Goal: Task Accomplishment & Management: Manage account settings

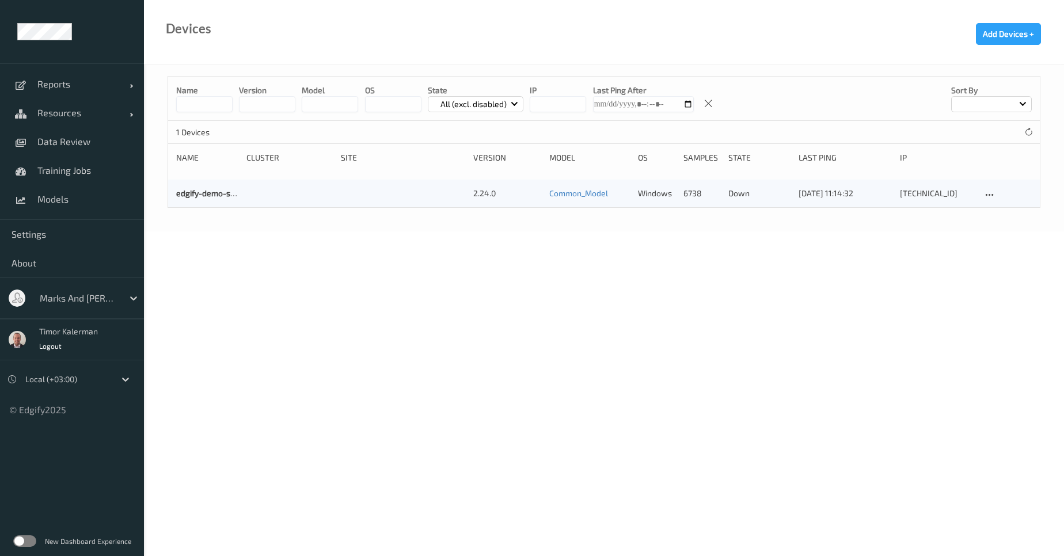
click at [93, 319] on div "Timor Kalerman Logout" at bounding box center [72, 339] width 144 height 41
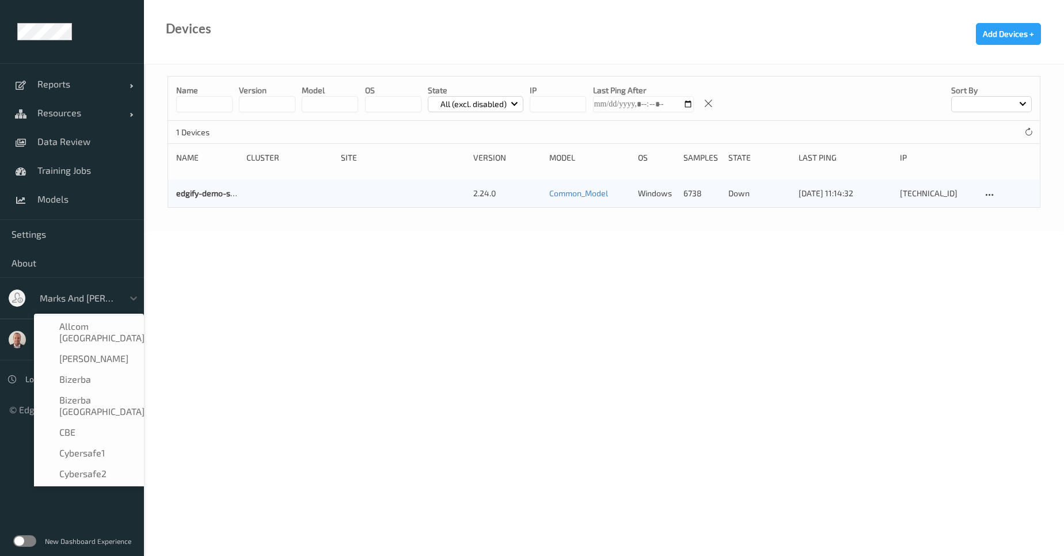
click at [102, 304] on div at bounding box center [79, 298] width 78 height 14
click at [108, 344] on div "edgify" at bounding box center [89, 350] width 96 height 12
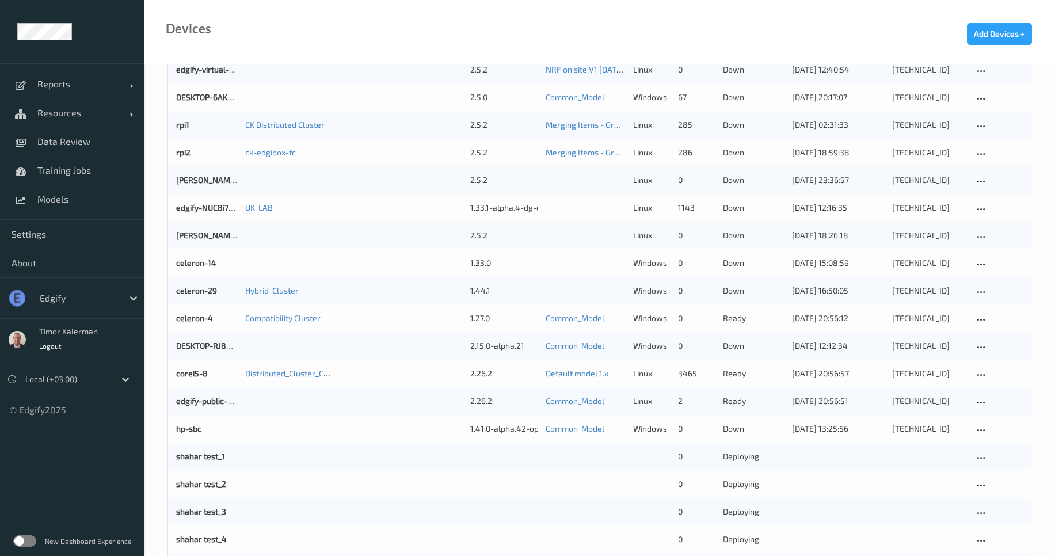
scroll to position [898, 0]
click at [222, 291] on div "celeron-29" at bounding box center [206, 290] width 61 height 12
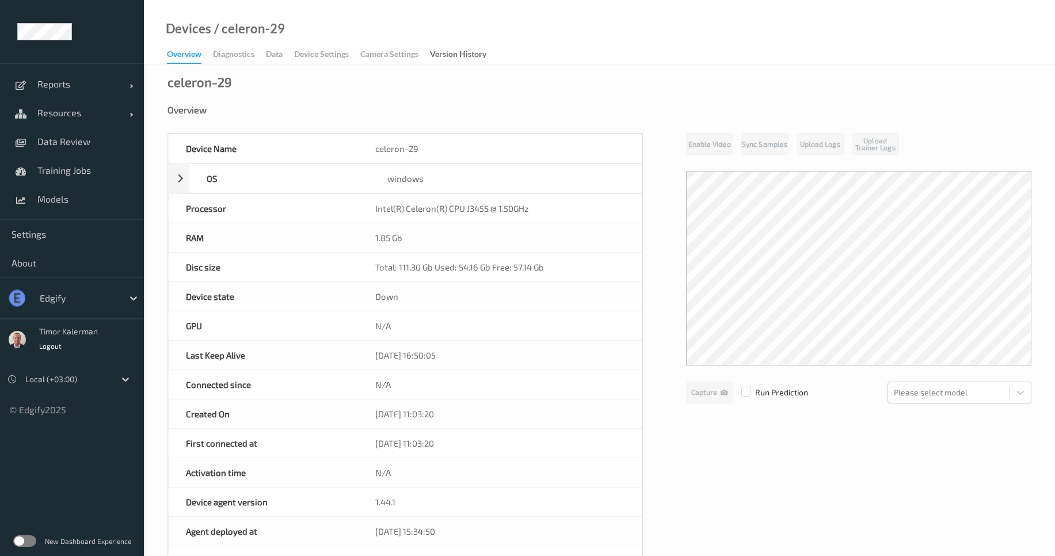
click at [208, 291] on div "Device state" at bounding box center [263, 296] width 189 height 29
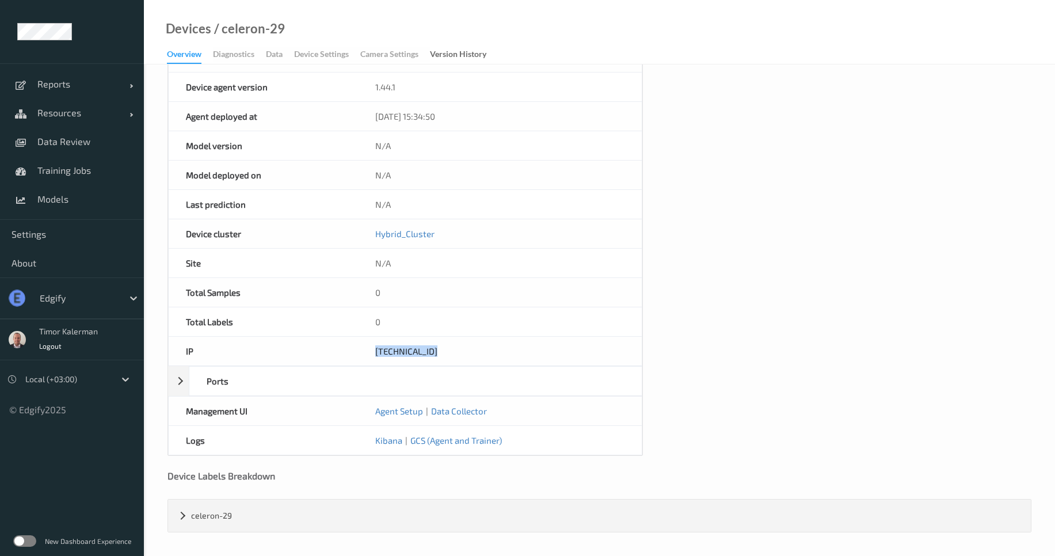
drag, startPoint x: 392, startPoint y: 355, endPoint x: 372, endPoint y: 349, distance: 20.8
click at [372, 349] on div "192.168.150.54" at bounding box center [500, 351] width 284 height 29
copy div "192.168.150.54"
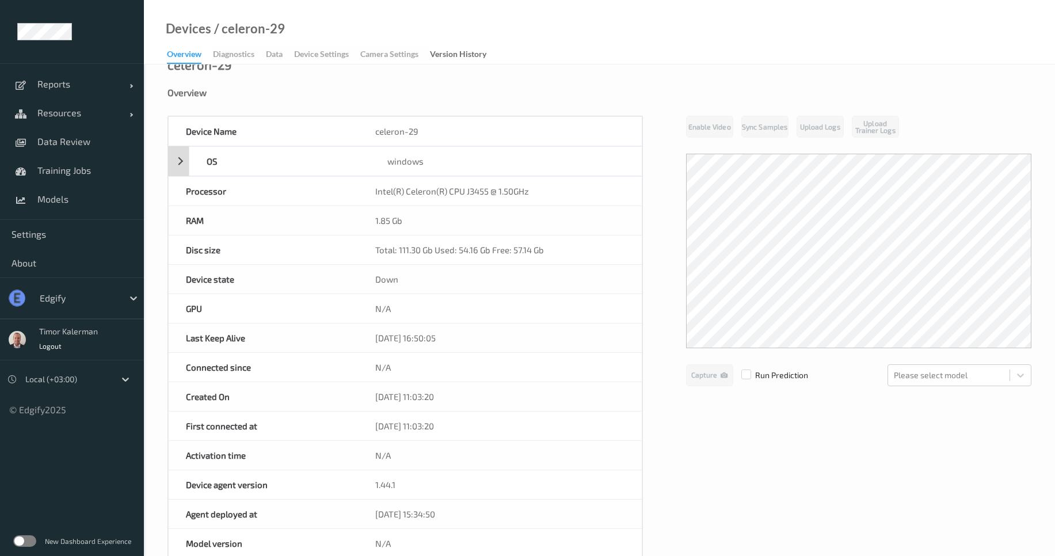
scroll to position [0, 0]
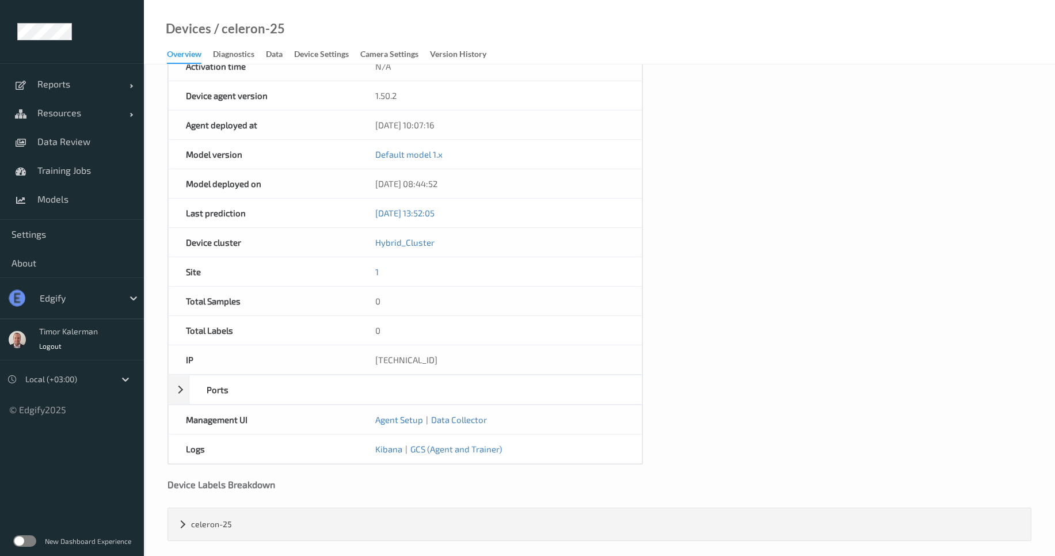
scroll to position [414, 0]
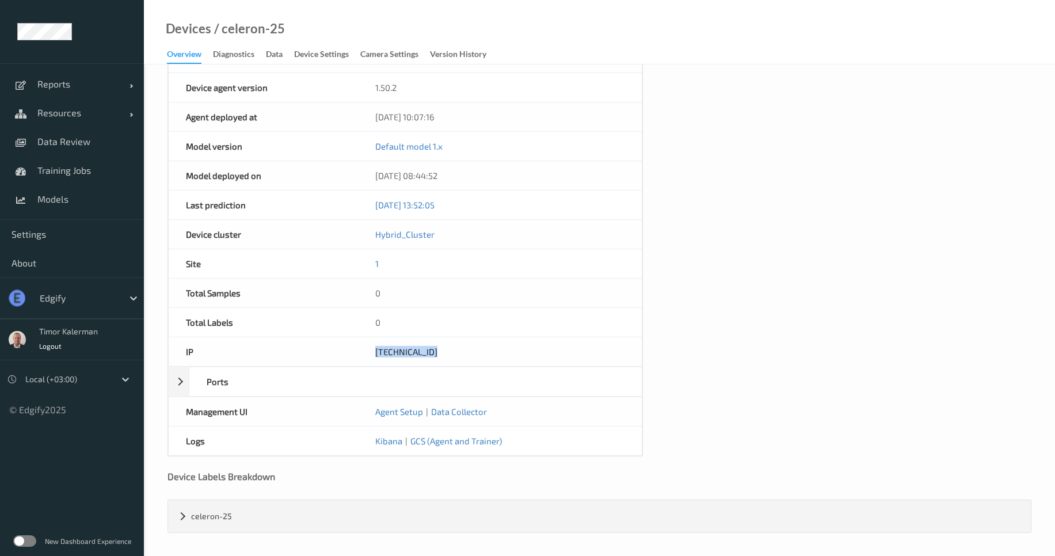
drag, startPoint x: 445, startPoint y: 353, endPoint x: 371, endPoint y: 356, distance: 74.3
click at [371, 356] on div "[TECHNICAL_ID]" at bounding box center [500, 351] width 284 height 29
copy div "[TECHNICAL_ID]"
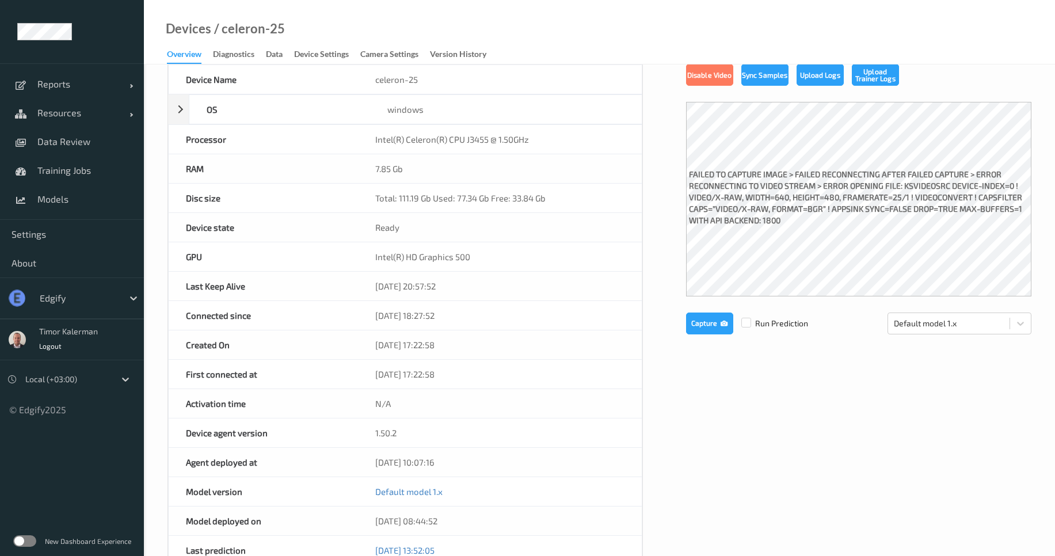
scroll to position [0, 0]
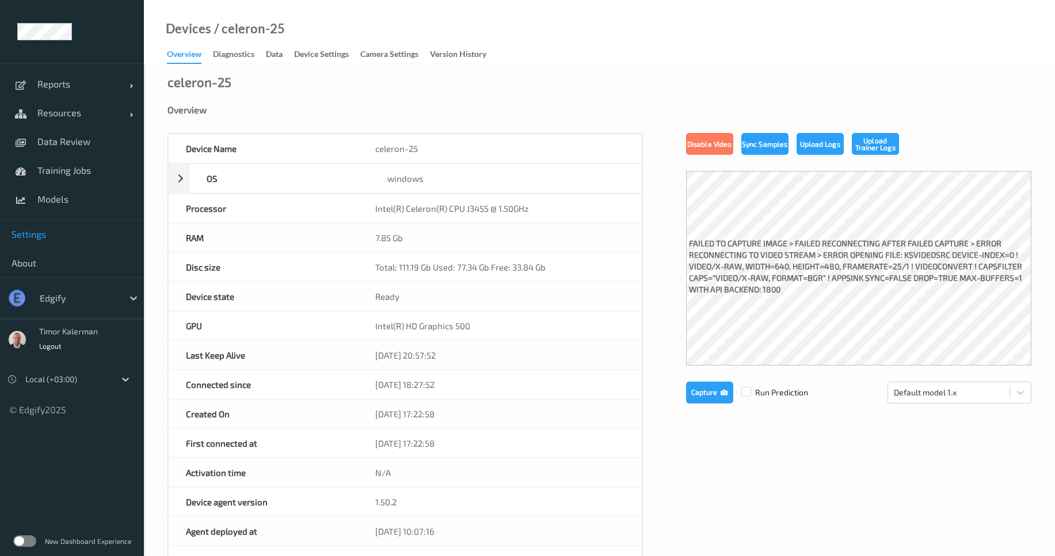
click at [33, 223] on link "Settings" at bounding box center [72, 234] width 144 height 29
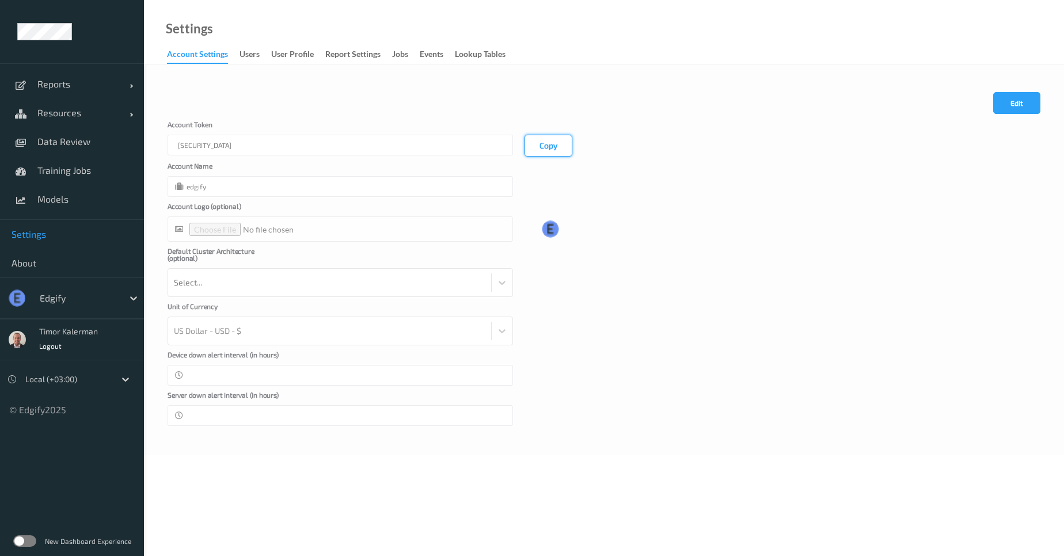
click at [540, 140] on button "Copy" at bounding box center [548, 146] width 48 height 22
click at [86, 116] on span "Resources" at bounding box center [83, 113] width 92 height 12
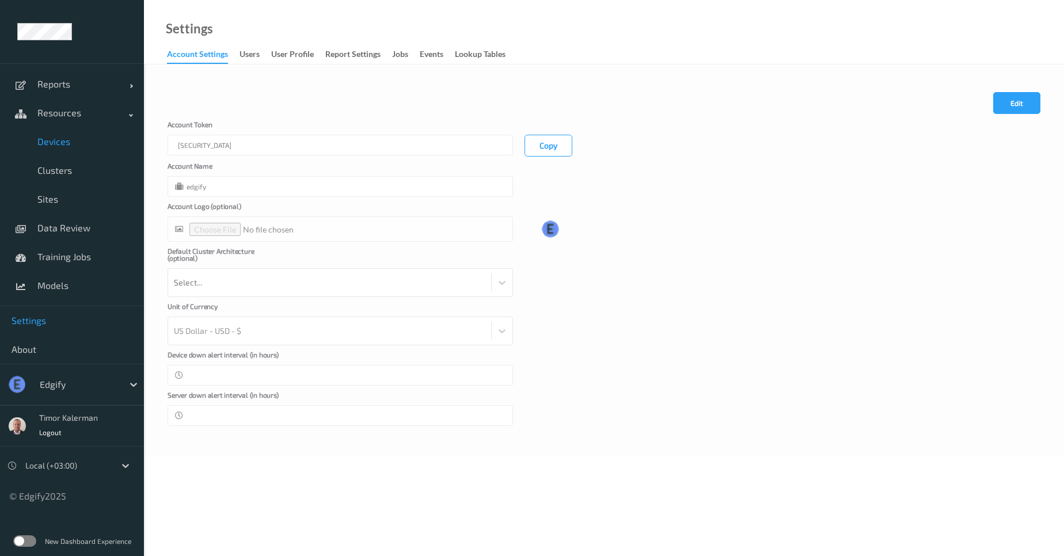
click at [80, 145] on span "Devices" at bounding box center [84, 142] width 95 height 12
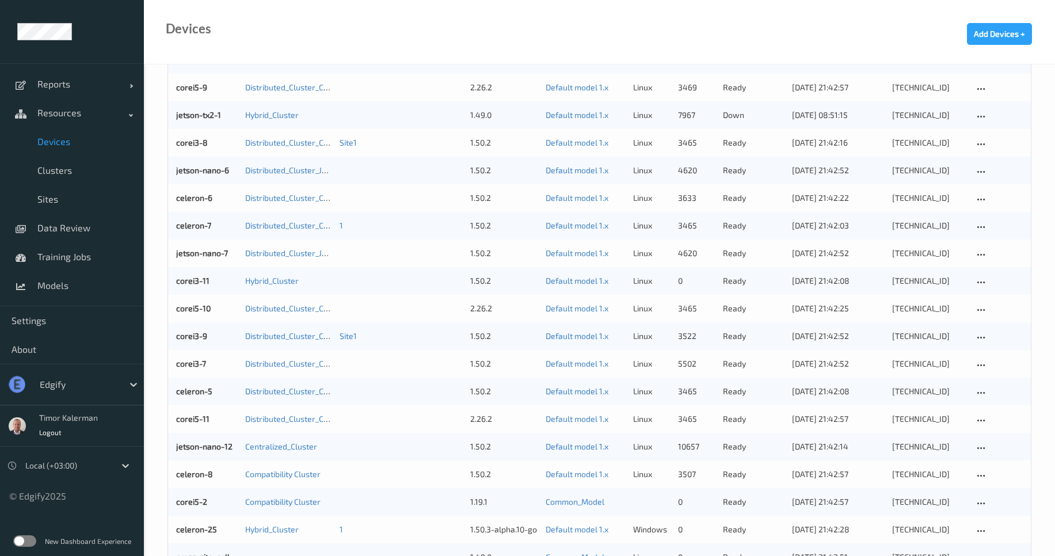
scroll to position [414, 0]
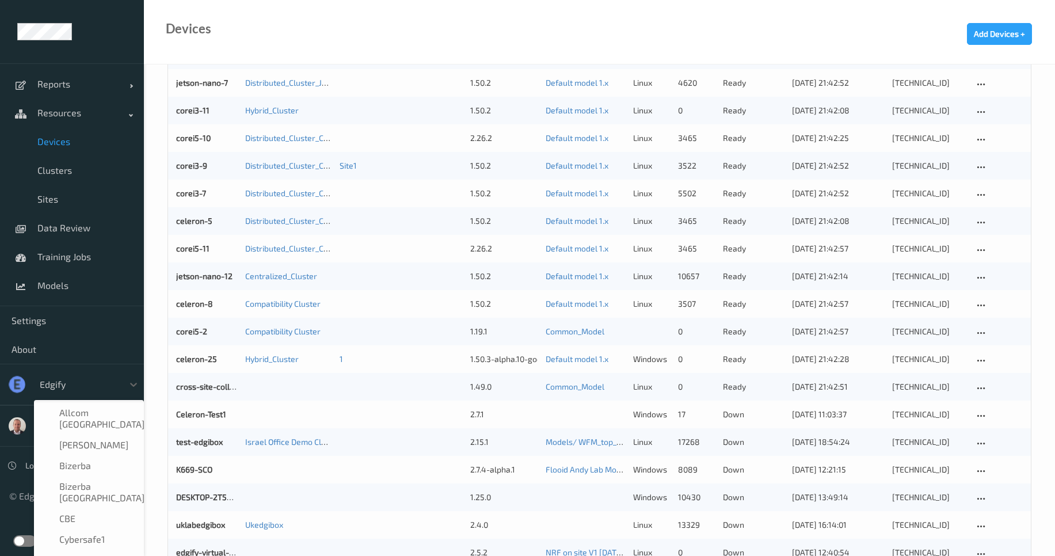
click at [74, 376] on div "edgify" at bounding box center [78, 384] width 89 height 18
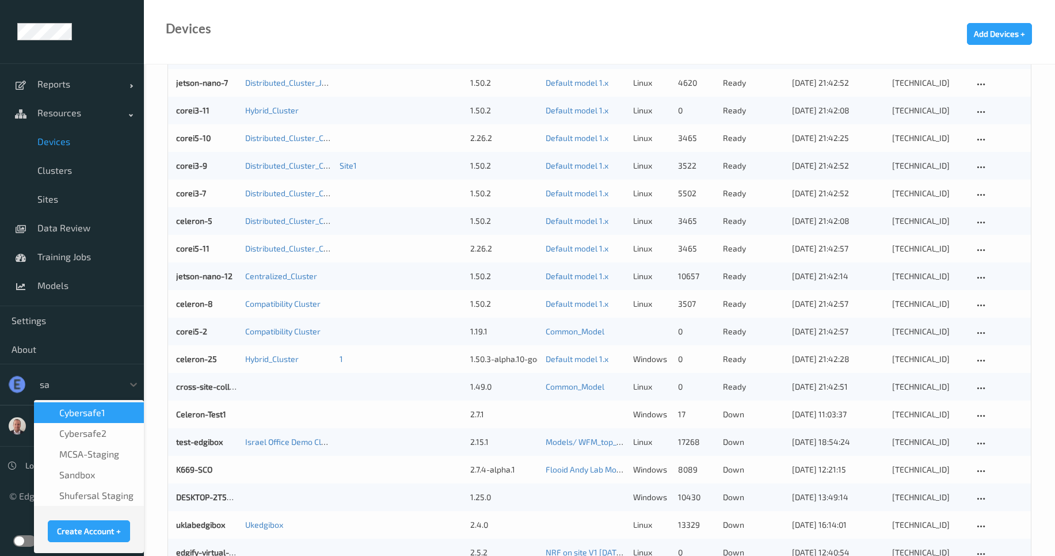
scroll to position [0, 0]
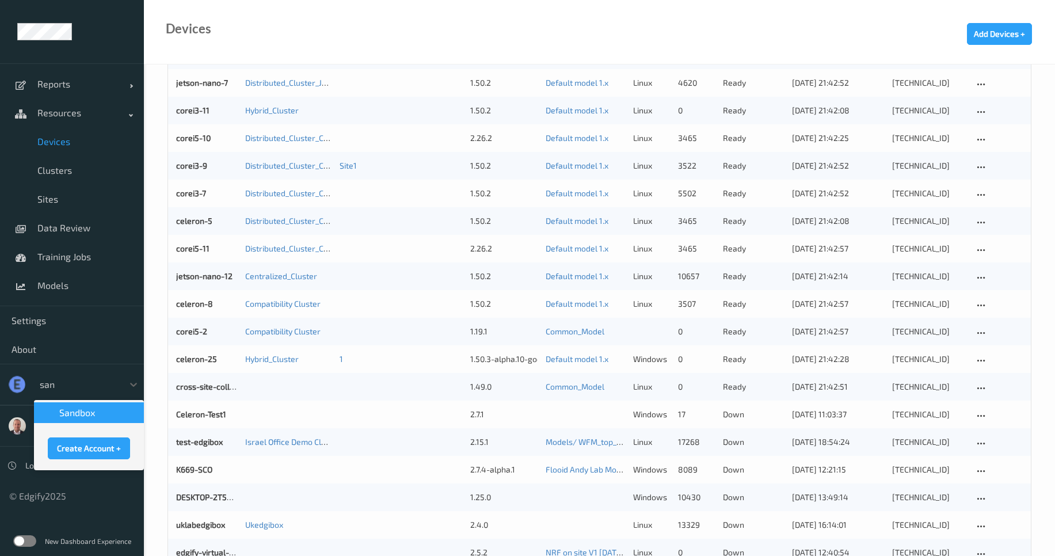
type input "sand"
